Goal: Communication & Community: Answer question/provide support

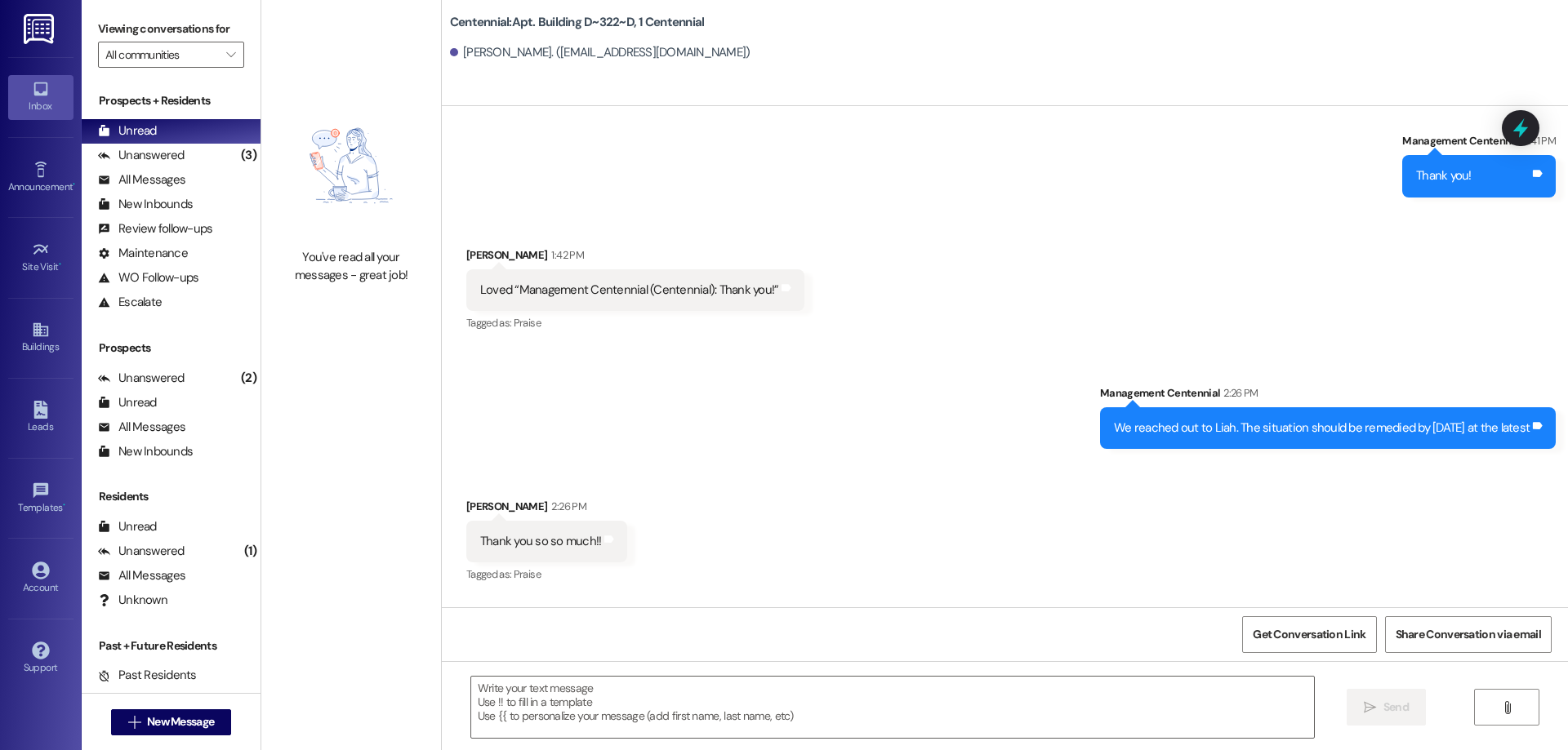
scroll to position [38795, 0]
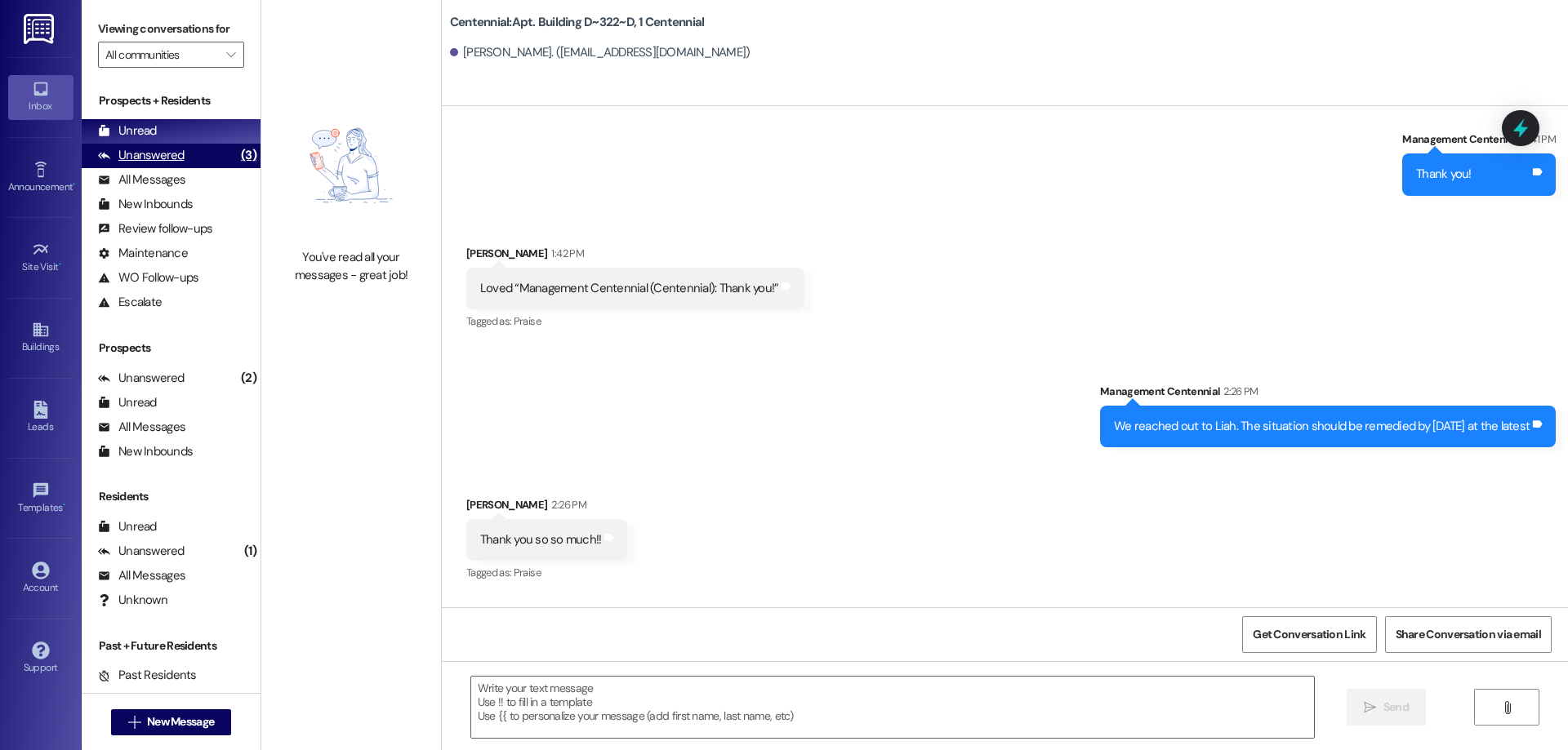
click at [175, 145] on div "Unanswered (3)" at bounding box center [171, 156] width 179 height 25
click at [178, 135] on div "Unread (0)" at bounding box center [171, 131] width 179 height 25
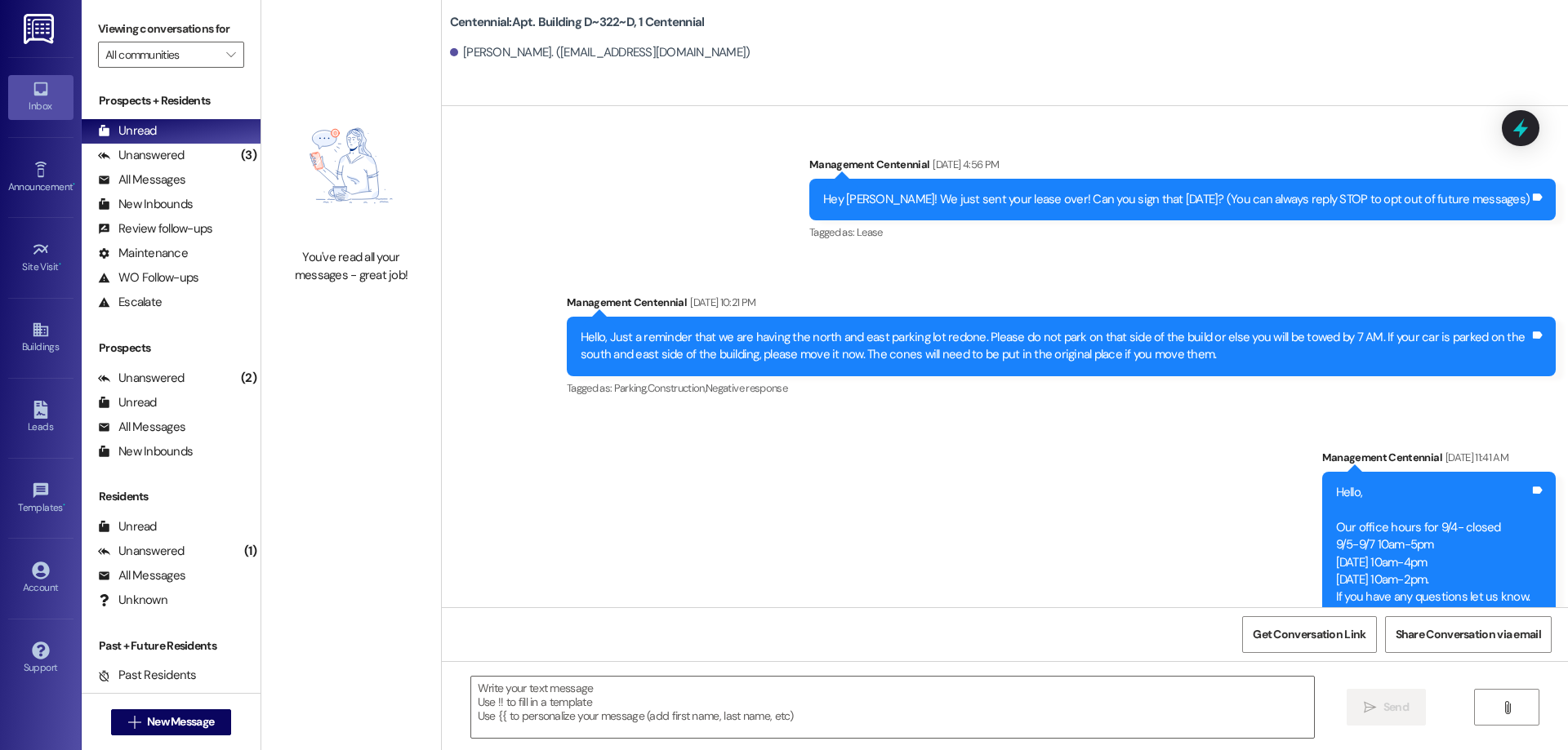
scroll to position [38680, 0]
